Goal: Navigation & Orientation: Find specific page/section

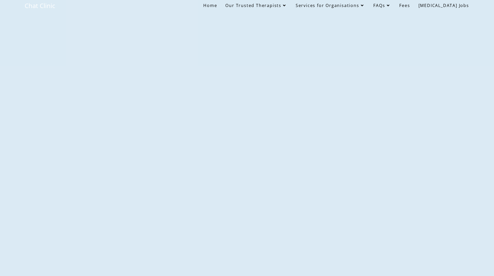
click at [287, 4] on icon at bounding box center [284, 5] width 6 height 4
click at [287, 3] on icon at bounding box center [284, 5] width 6 height 4
click at [273, 4] on span "Our Trusted Therapists" at bounding box center [256, 6] width 62 height 6
click at [410, 4] on span "Fees" at bounding box center [404, 6] width 11 height 6
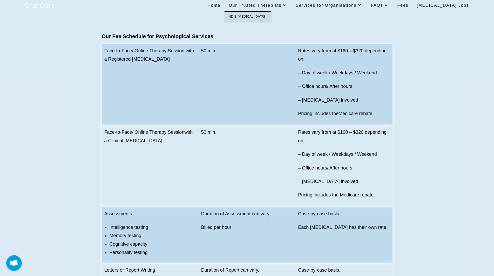
click at [282, 5] on span "Our Trusted Therapists" at bounding box center [258, 5] width 59 height 4
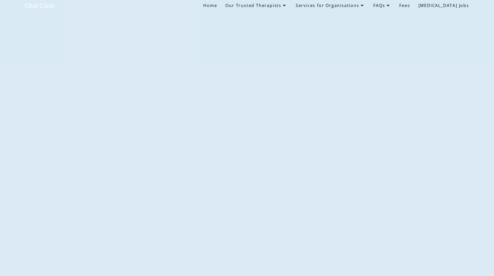
click at [287, 6] on icon at bounding box center [284, 5] width 6 height 4
click at [269, 3] on span "Our Trusted Therapists" at bounding box center [256, 6] width 62 height 6
click at [217, 3] on span "Home" at bounding box center [210, 6] width 14 height 6
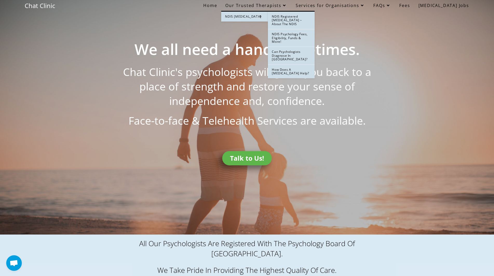
click at [263, 15] on icon at bounding box center [260, 16] width 5 height 3
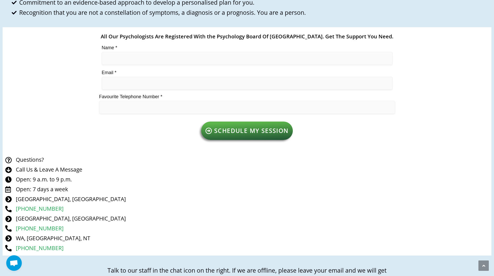
scroll to position [909, 0]
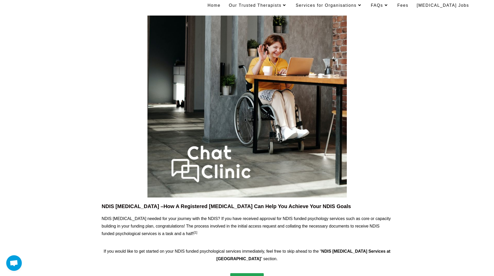
click at [443, 3] on span "[MEDICAL_DATA] Jobs" at bounding box center [443, 5] width 52 height 4
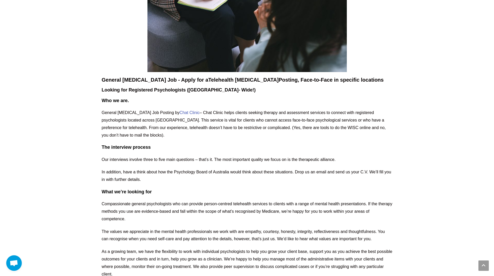
scroll to position [57, 0]
